Goal: Consume media (video, audio): Consume media (video, audio)

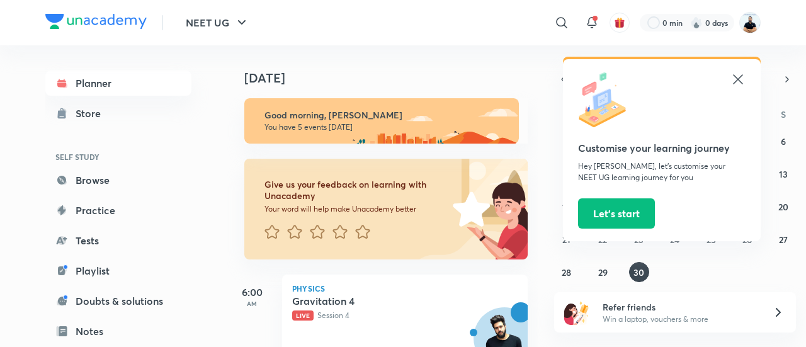
click at [736, 79] on icon at bounding box center [737, 79] width 15 height 15
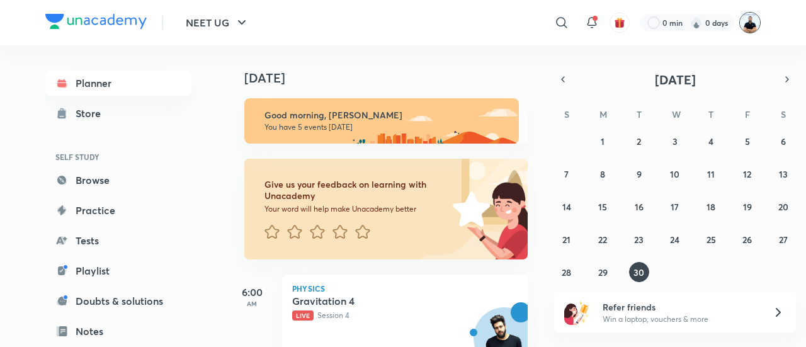
click at [750, 22] on img at bounding box center [749, 22] width 21 height 21
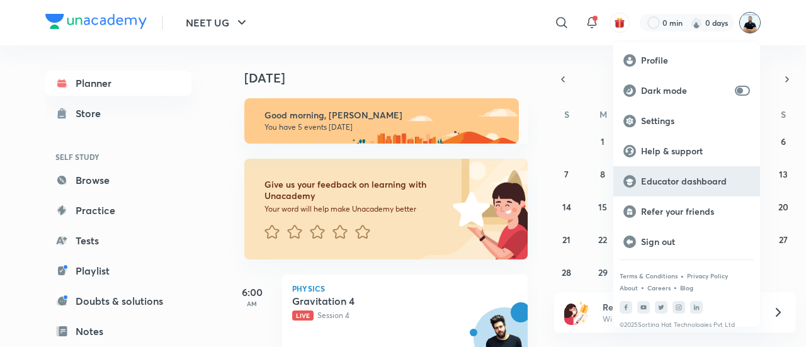
click at [685, 181] on p "Educator dashboard" at bounding box center [695, 181] width 109 height 11
